Goal: Transaction & Acquisition: Subscribe to service/newsletter

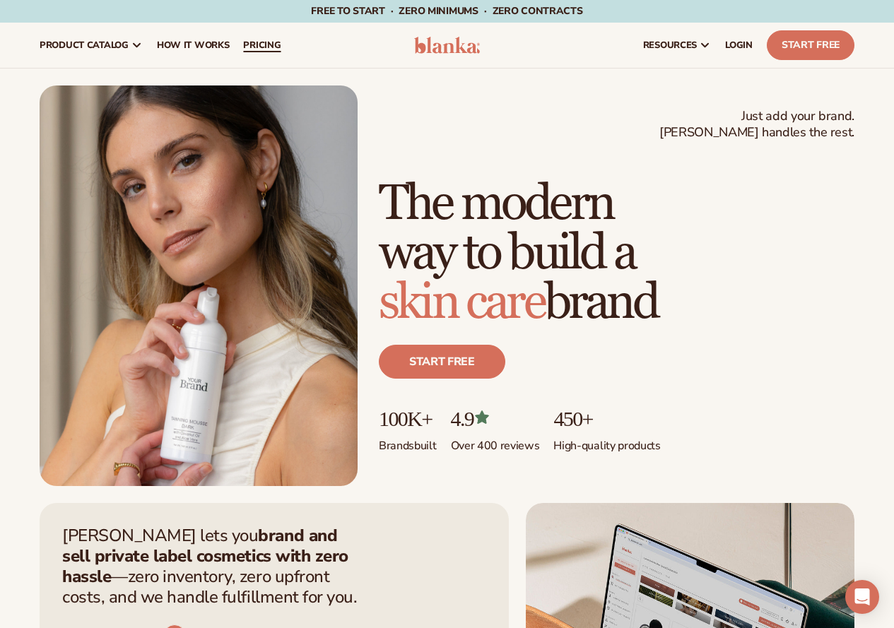
click at [257, 48] on span "pricing" at bounding box center [261, 45] width 37 height 11
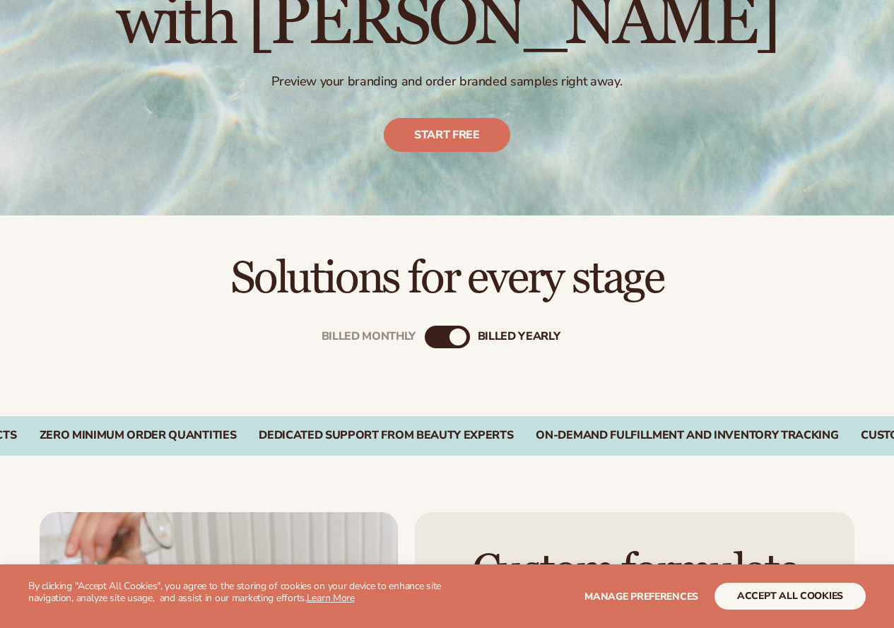
scroll to position [212, 0]
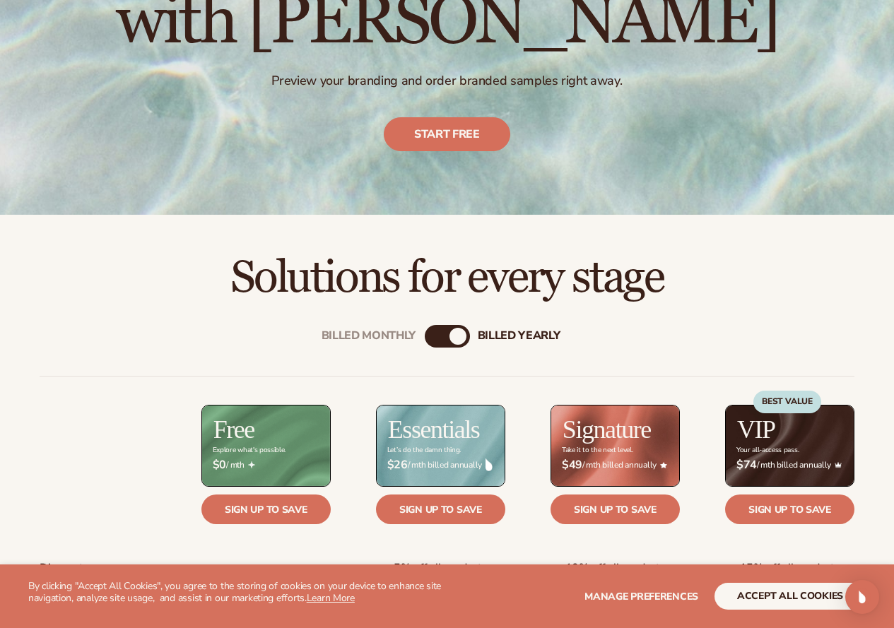
click at [434, 339] on div "Billed Monthly" at bounding box center [433, 336] width 17 height 17
click at [447, 338] on div "Billed Monthly billed Yearly" at bounding box center [447, 336] width 45 height 23
click at [452, 339] on div "Billed Monthly billed Yearly" at bounding box center [447, 336] width 45 height 23
click at [460, 339] on div "billed Yearly" at bounding box center [461, 336] width 17 height 17
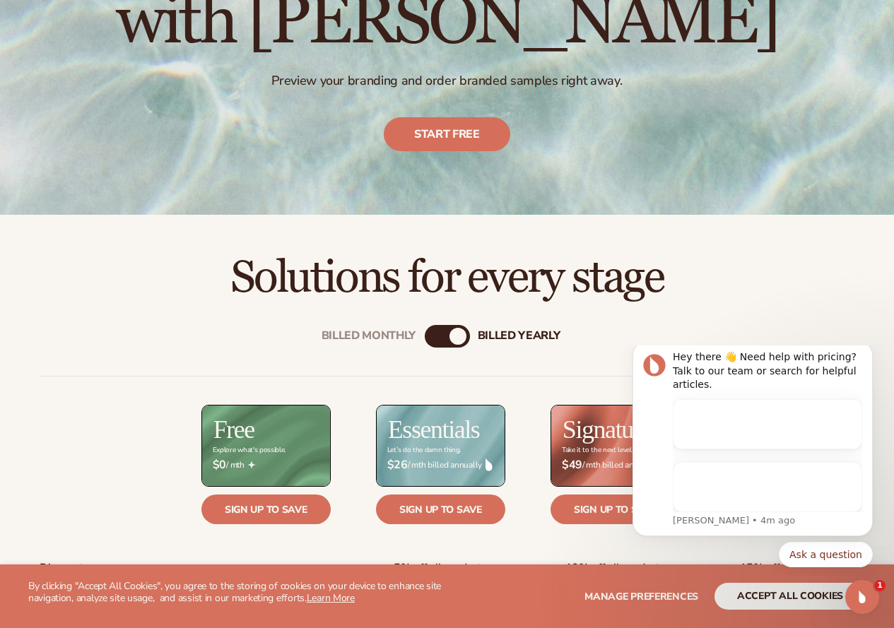
scroll to position [0, 0]
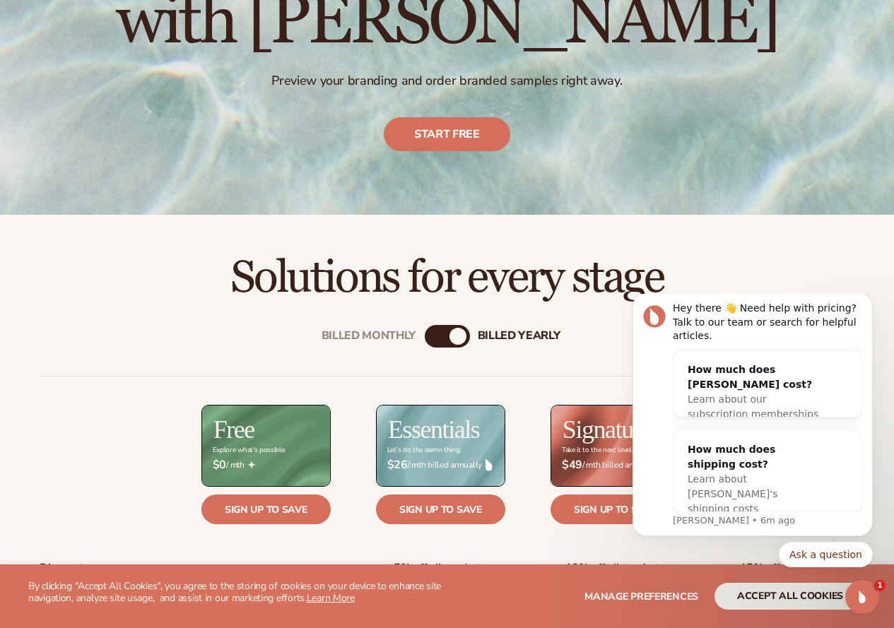
click at [622, 301] on body "Hey there 👋 Need help with pricing? Talk to our team or search for helpful arti…" at bounding box center [752, 435] width 271 height 271
click at [865, 596] on icon "Open Intercom Messenger" at bounding box center [860, 595] width 23 height 23
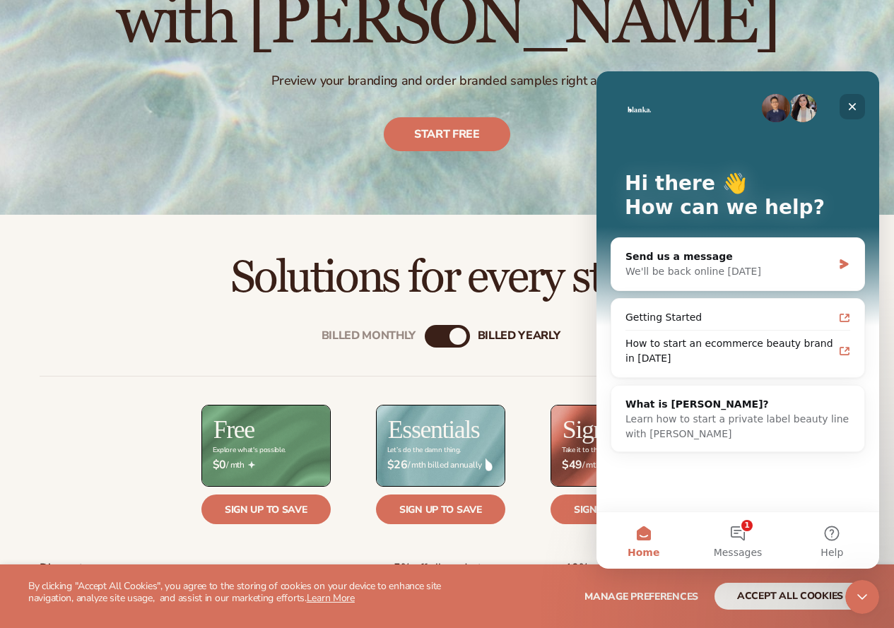
click at [852, 105] on icon "Close" at bounding box center [853, 107] width 8 height 8
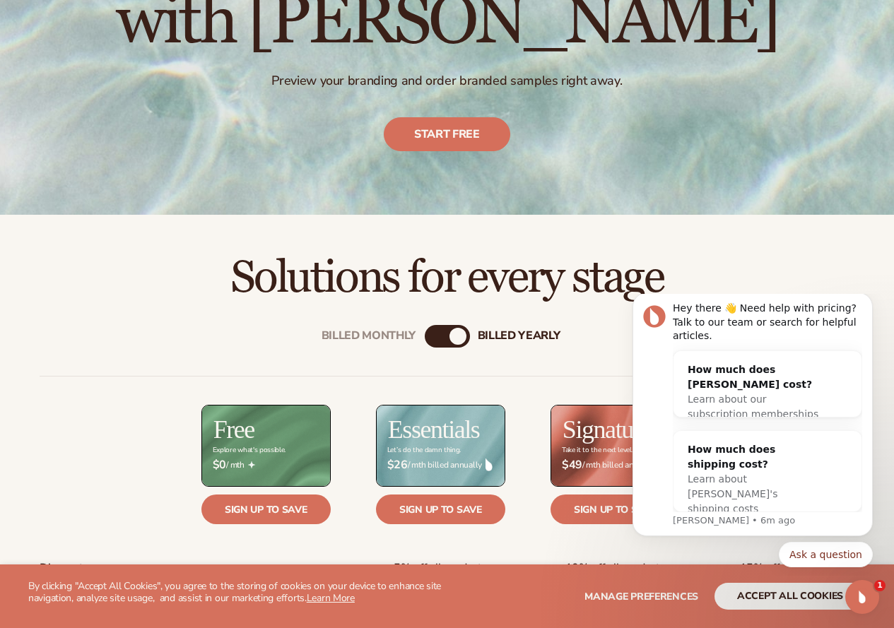
click at [777, 289] on h2 "Solutions for every stage" at bounding box center [447, 278] width 815 height 47
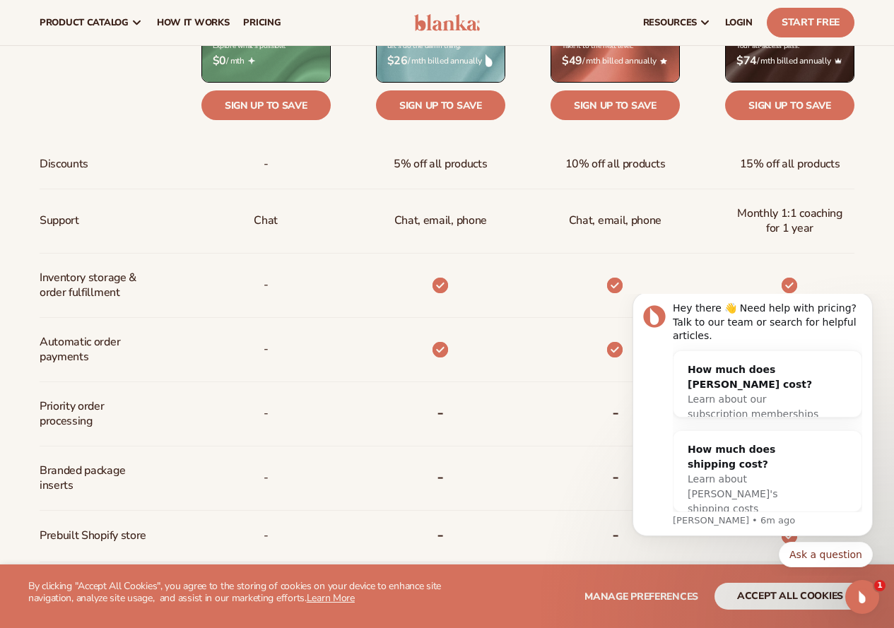
scroll to position [495, 0]
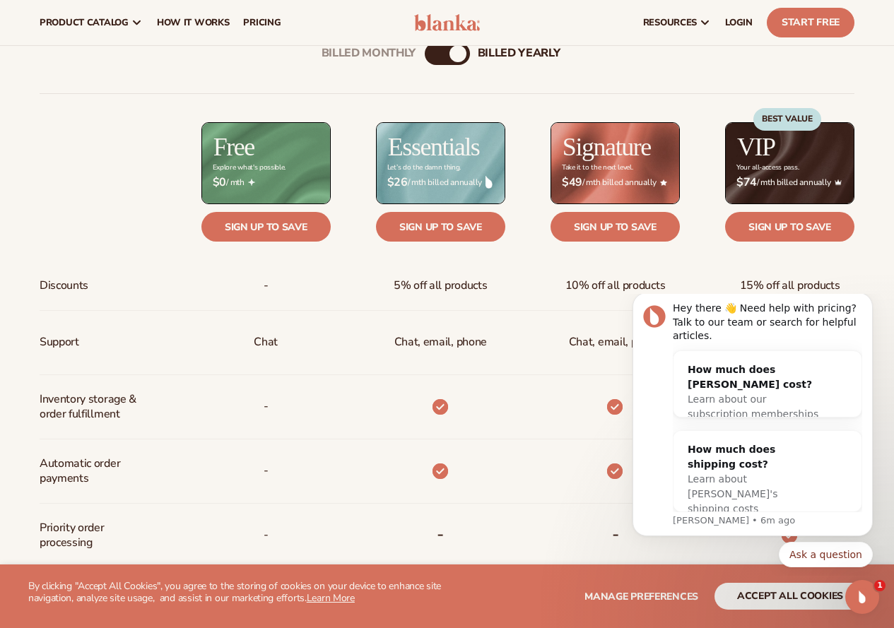
click at [428, 59] on div "Billed Monthly" at bounding box center [433, 53] width 17 height 17
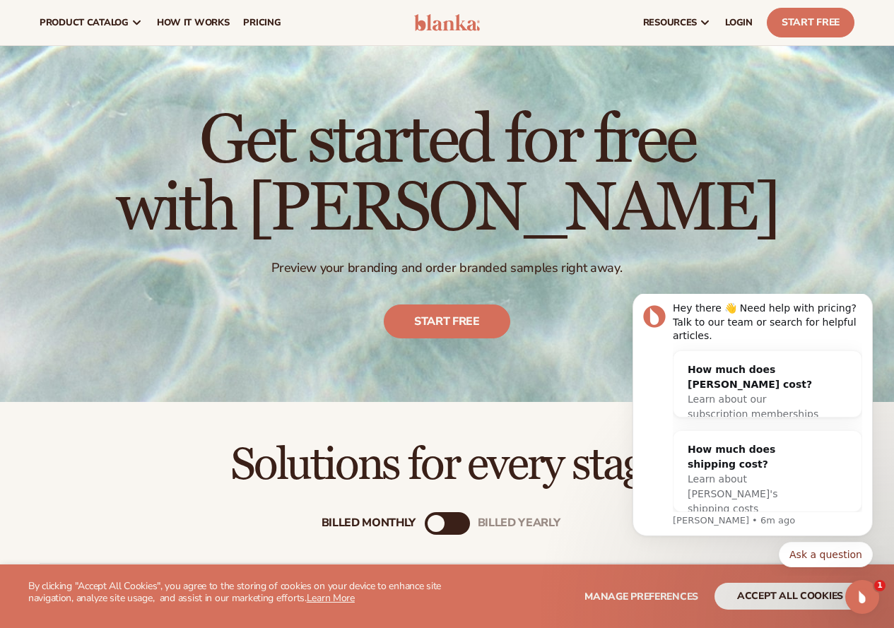
scroll to position [0, 0]
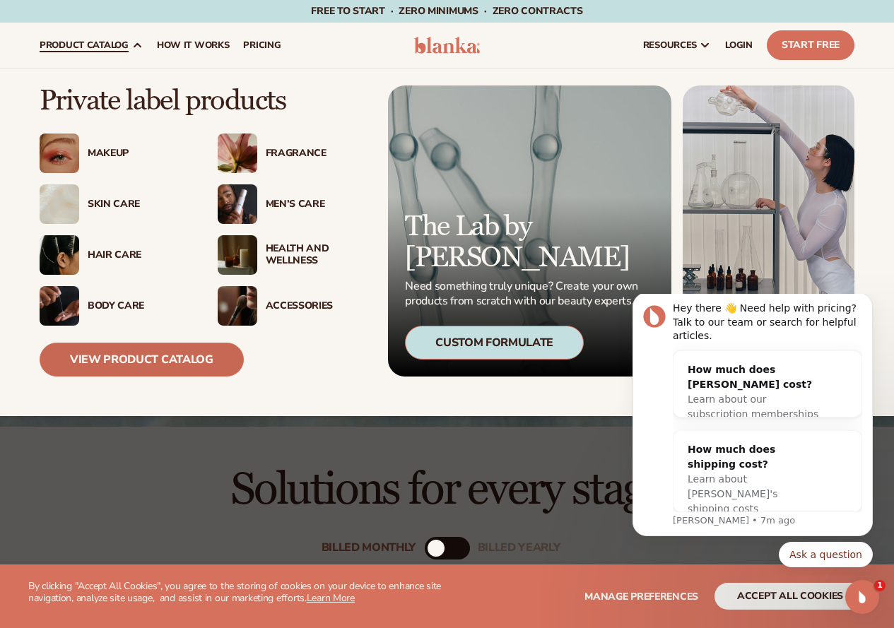
click at [132, 356] on link "View Product Catalog" at bounding box center [142, 360] width 204 height 34
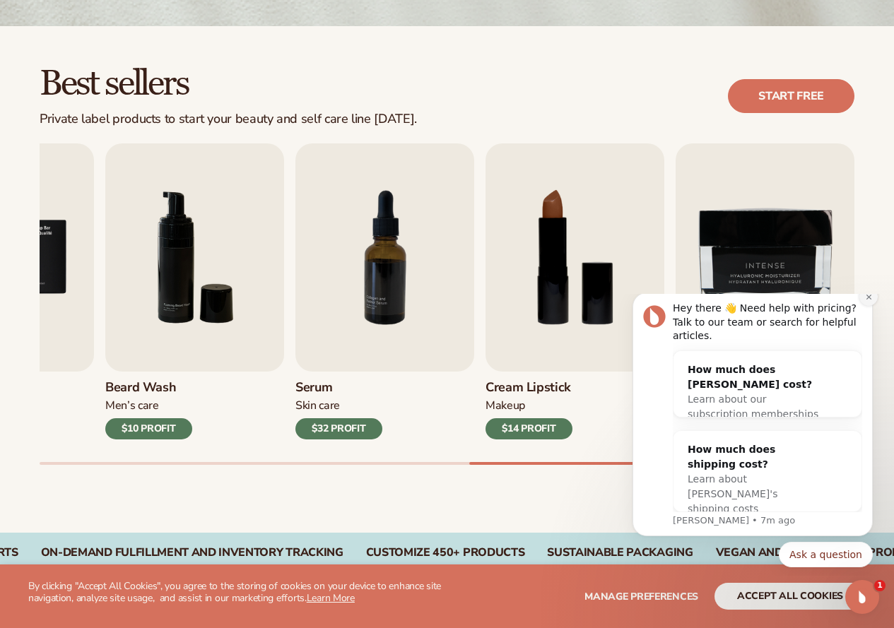
click at [870, 299] on icon "Dismiss notification" at bounding box center [868, 296] width 5 height 5
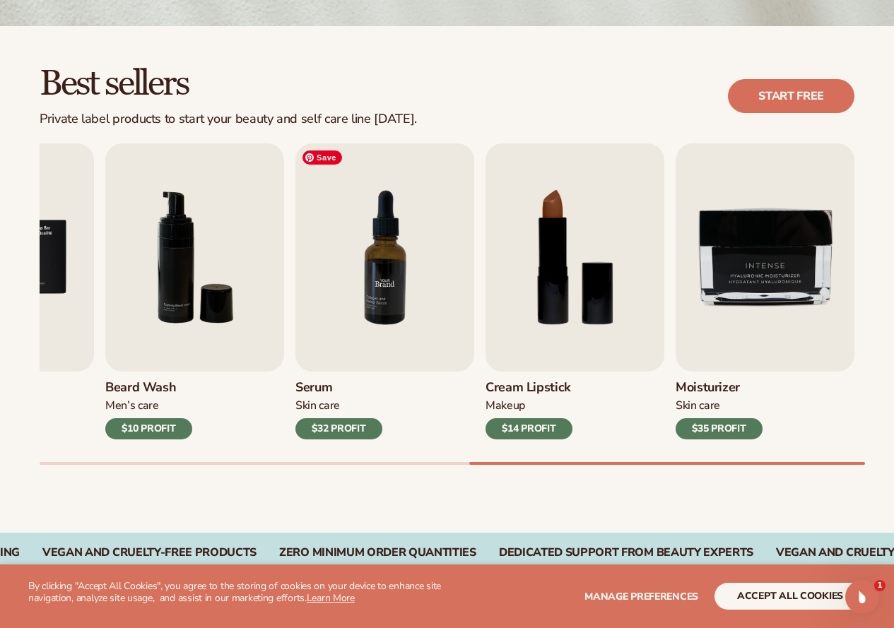
click at [387, 279] on img "7 / 9" at bounding box center [385, 258] width 179 height 228
click at [321, 252] on img "7 / 9" at bounding box center [385, 258] width 179 height 228
click at [344, 425] on div "$32 PROFIT" at bounding box center [339, 429] width 87 height 21
click at [242, 264] on img "6 / 9" at bounding box center [194, 258] width 179 height 228
click at [163, 219] on img "6 / 9" at bounding box center [194, 258] width 179 height 228
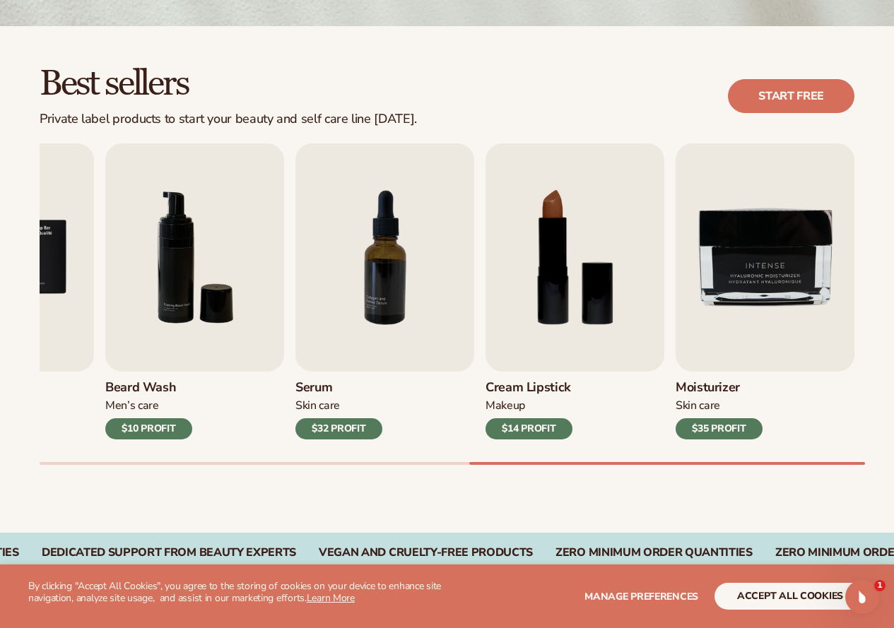
click at [11, 235] on div "Best sellers Private label products to start your beauty and self care line tod…" at bounding box center [447, 279] width 894 height 507
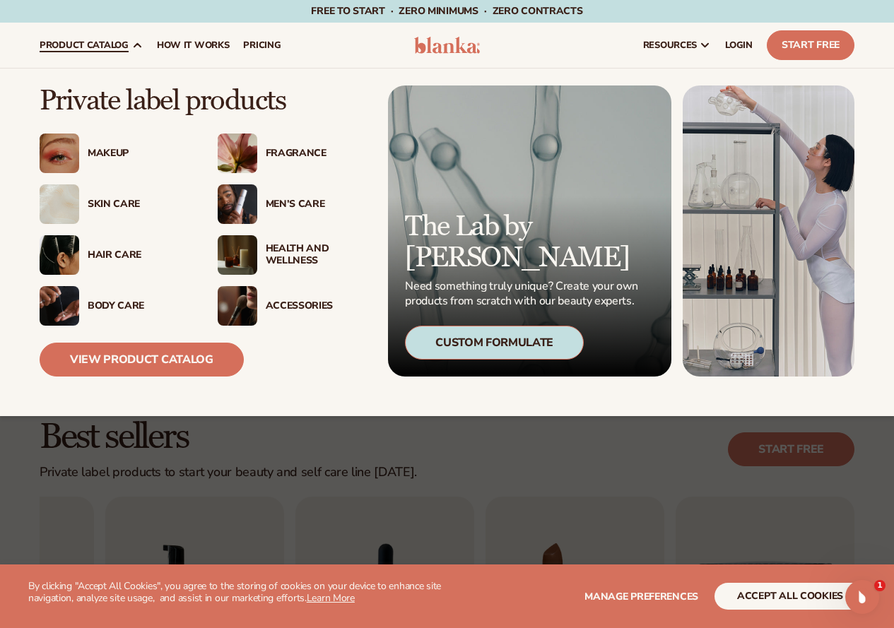
click at [255, 153] on img at bounding box center [238, 154] width 40 height 40
click at [64, 308] on img at bounding box center [60, 306] width 40 height 40
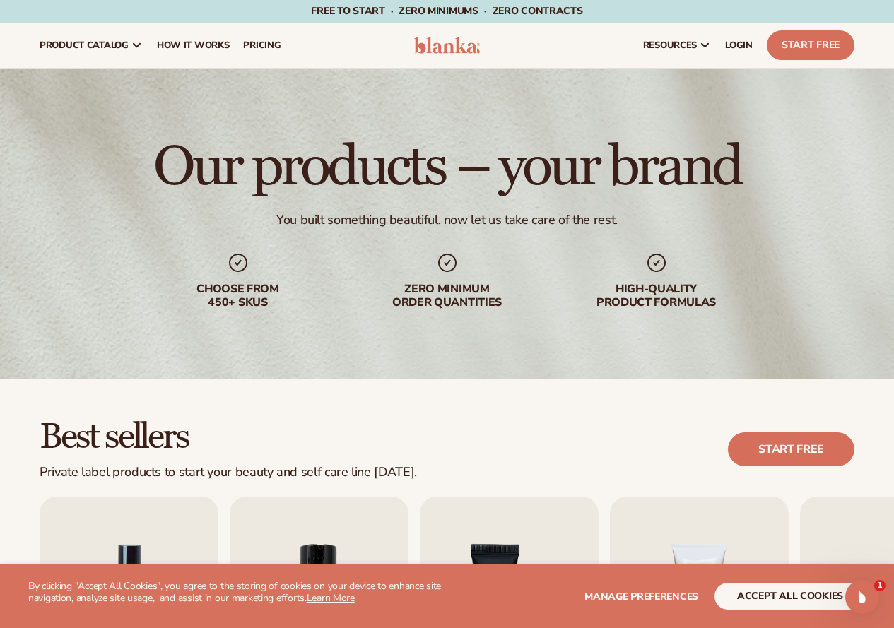
scroll to position [424, 0]
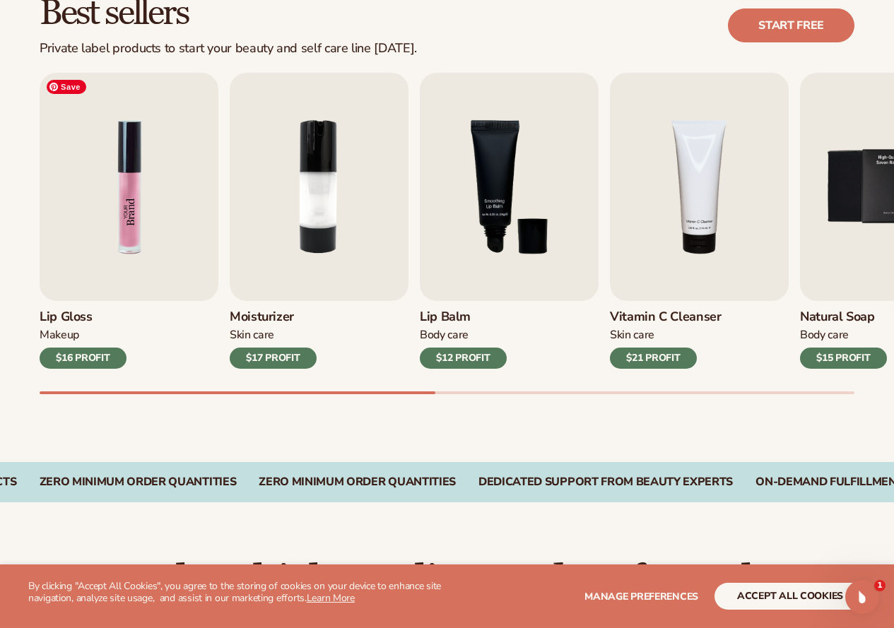
click at [156, 179] on img "1 / 9" at bounding box center [129, 187] width 179 height 228
click at [147, 179] on img "1 / 9" at bounding box center [129, 187] width 179 height 228
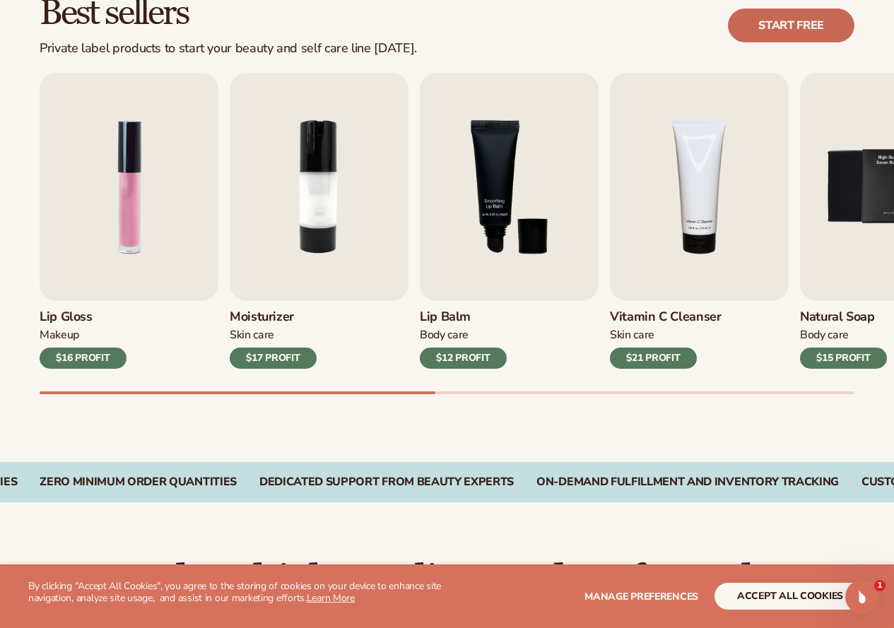
click at [797, 34] on link "Start free" at bounding box center [791, 25] width 127 height 34
